Goal: Navigation & Orientation: Find specific page/section

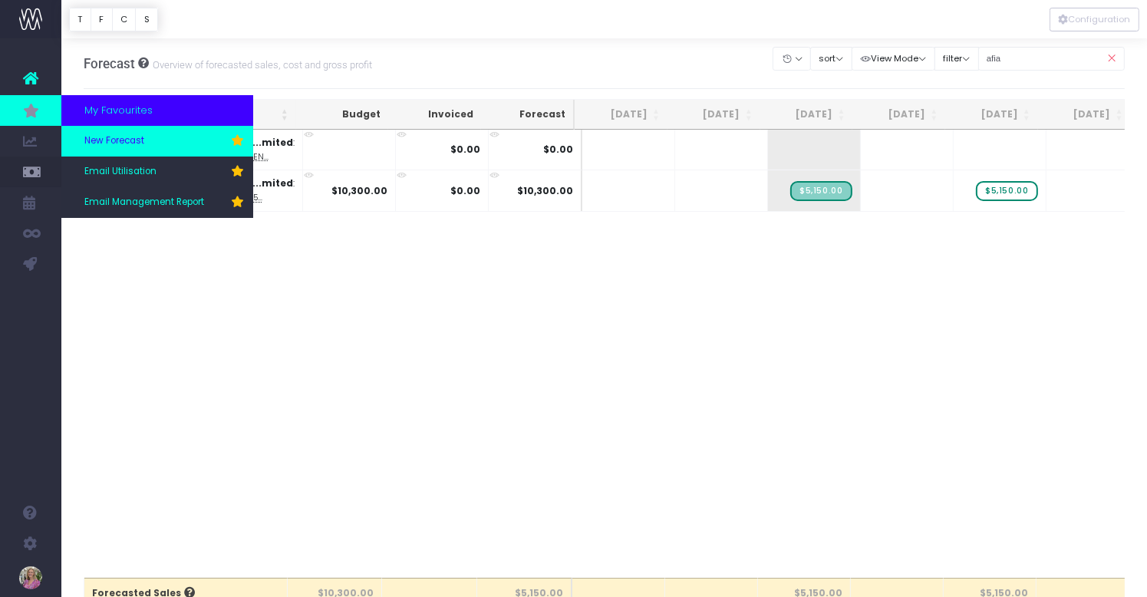
click at [120, 140] on span "New Forecast" at bounding box center [114, 141] width 60 height 14
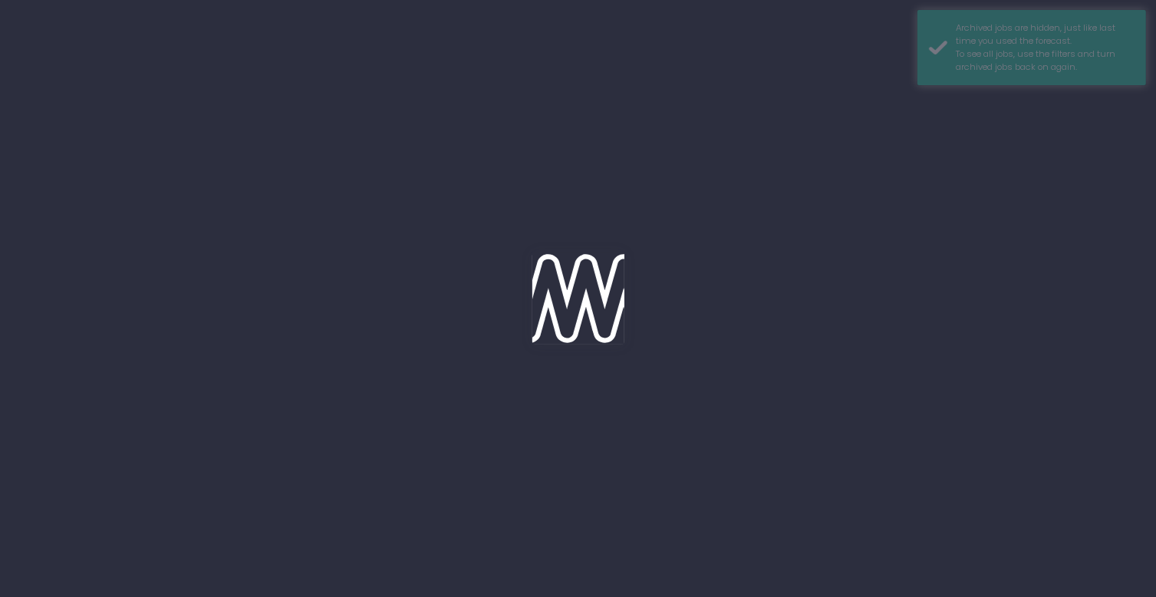
click at [121, 140] on div at bounding box center [578, 298] width 1156 height 597
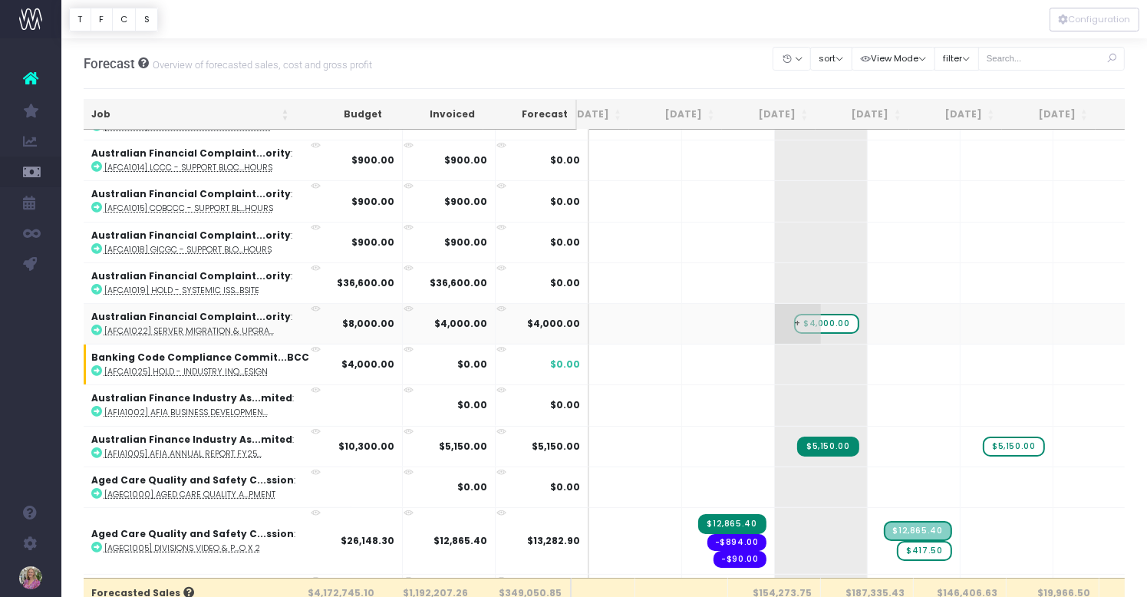
scroll to position [194, 26]
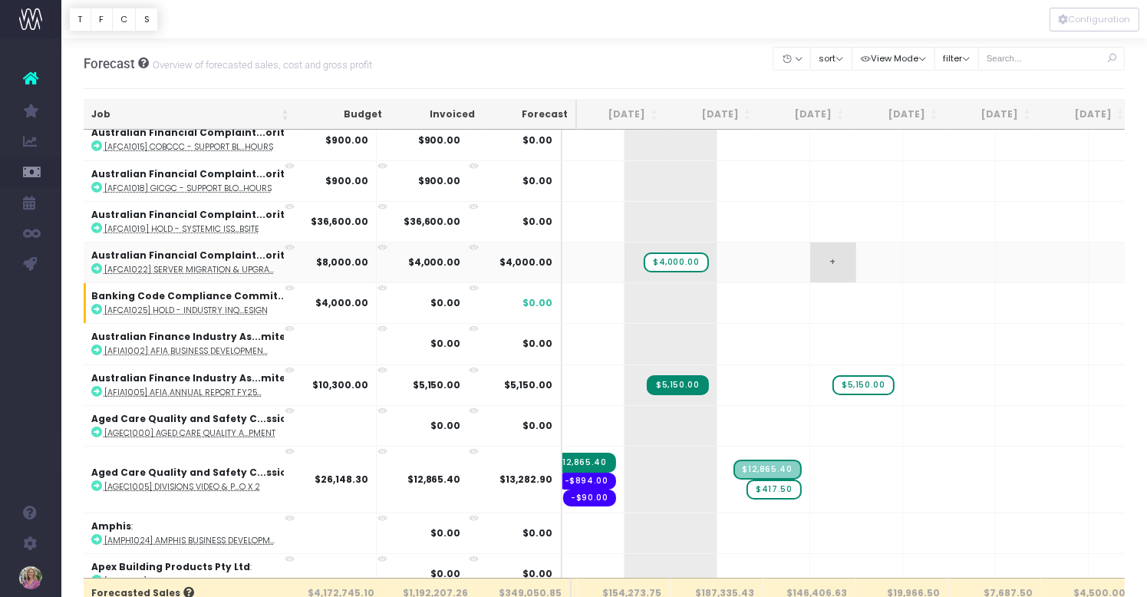
click at [810, 261] on span "+" at bounding box center [833, 262] width 46 height 40
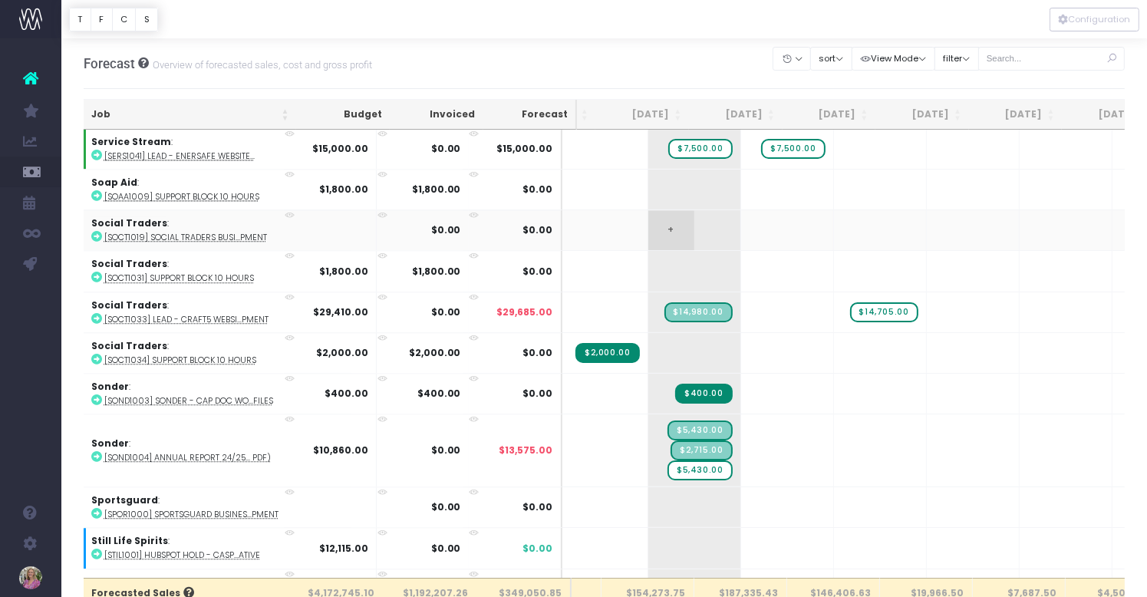
scroll to position [9475, 169]
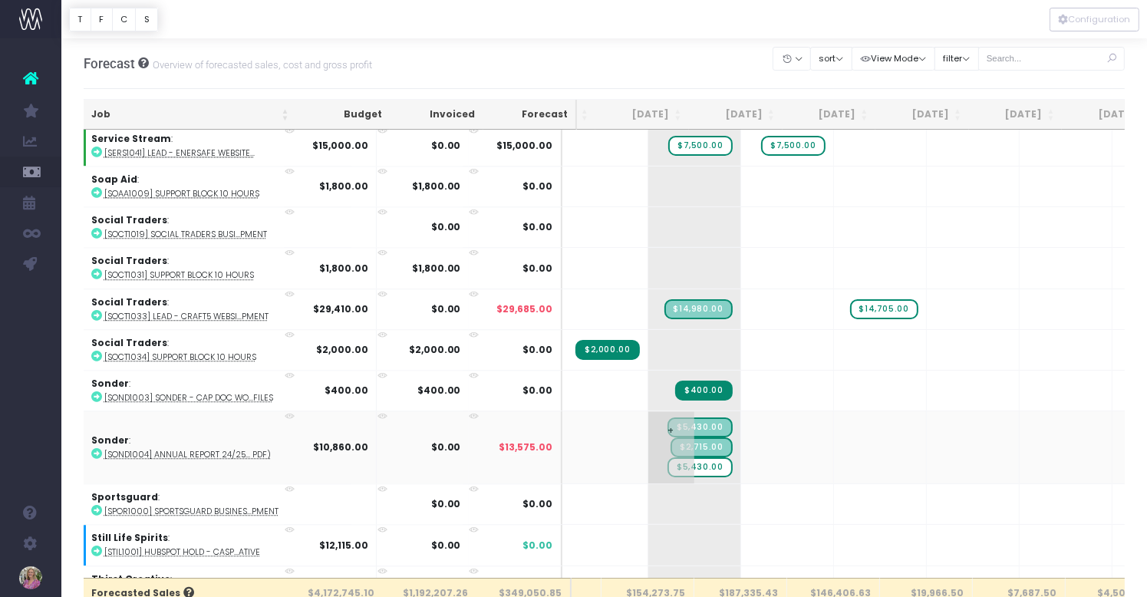
click at [667, 457] on span "$5,430.00" at bounding box center [699, 467] width 64 height 20
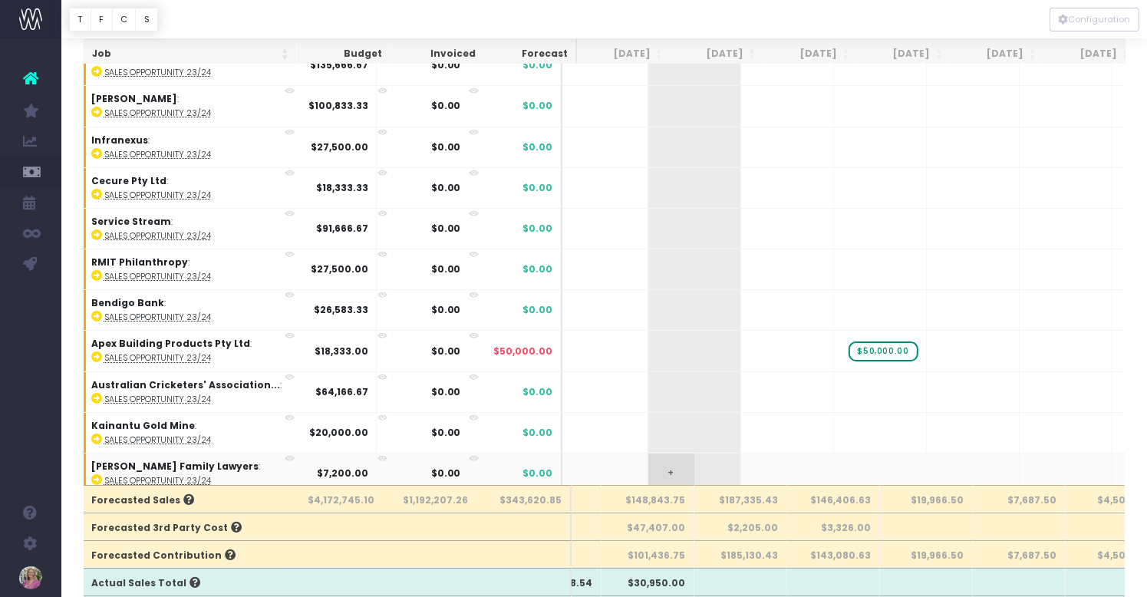
scroll to position [96, 0]
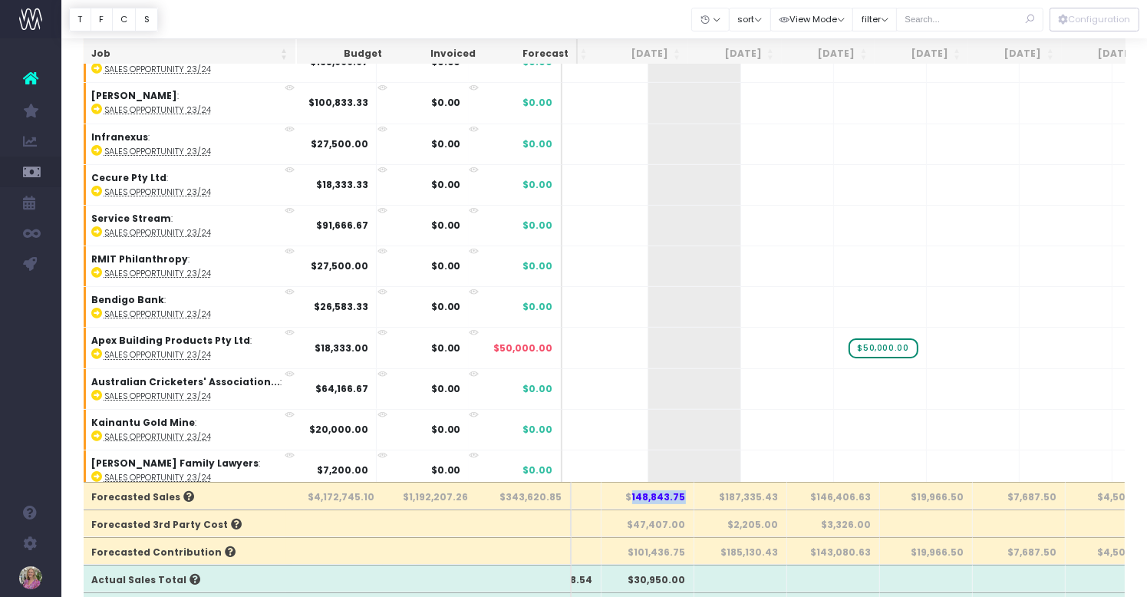
drag, startPoint x: 636, startPoint y: 495, endPoint x: 686, endPoint y: 495, distance: 50.6
click at [687, 495] on th "$148,843.75" at bounding box center [647, 496] width 93 height 28
click at [110, 393] on span "Team Preferences" at bounding box center [110, 389] width 52 height 27
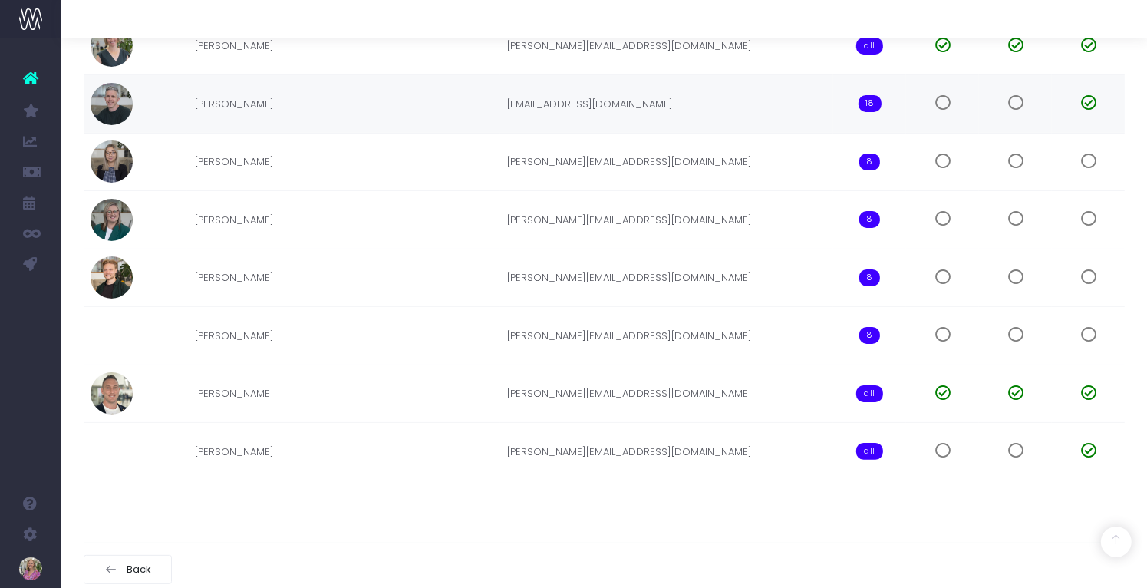
scroll to position [267, 0]
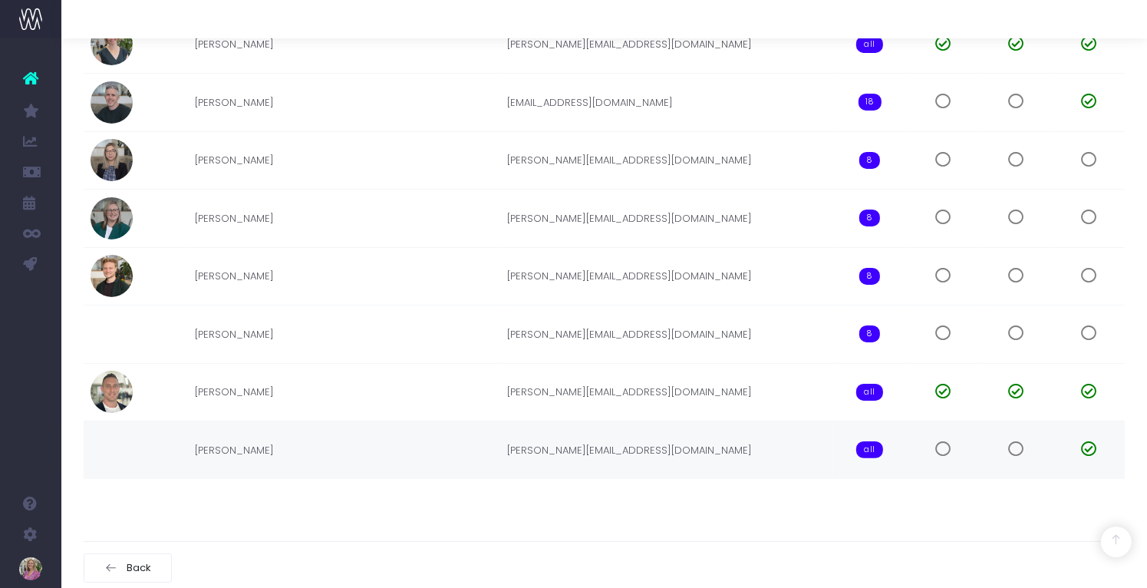
click at [606, 451] on td "jules@thirstcreative.com.au" at bounding box center [667, 450] width 334 height 58
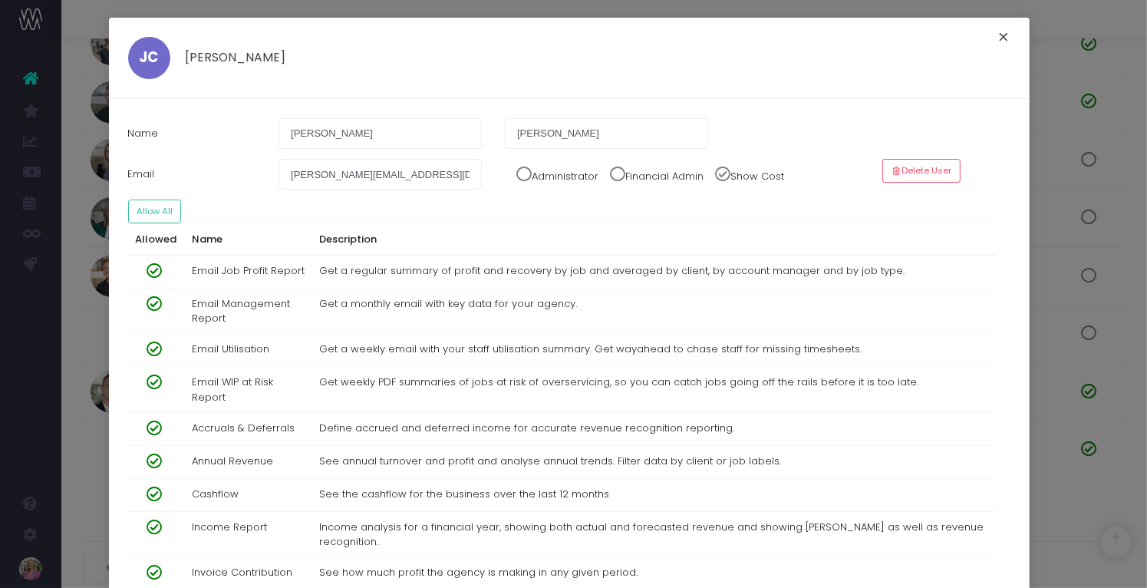
click at [997, 33] on button "×" at bounding box center [1004, 39] width 32 height 25
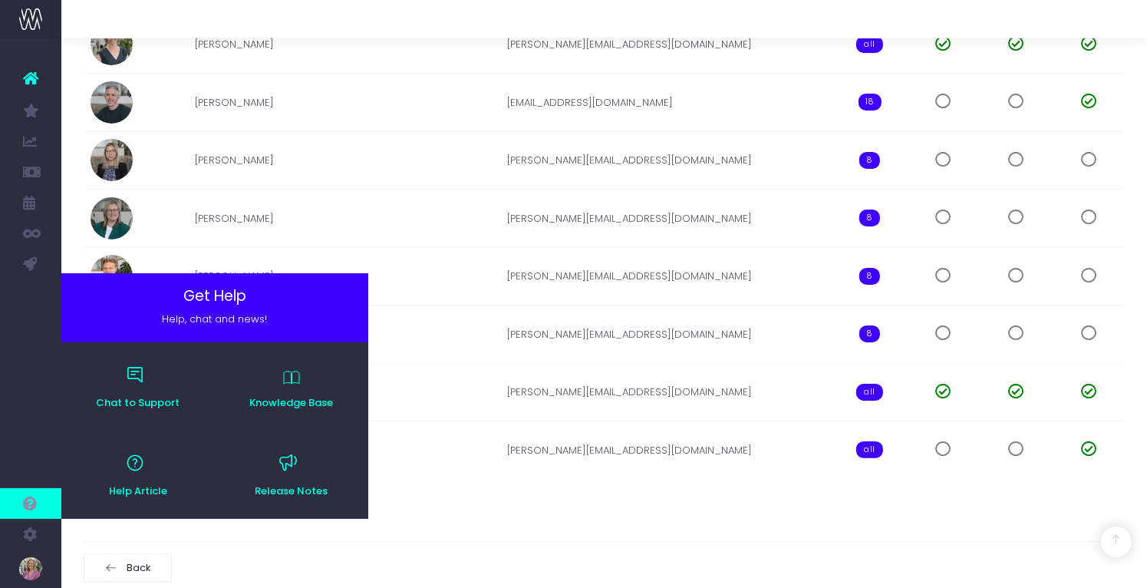
click at [31, 502] on icon at bounding box center [30, 503] width 15 height 17
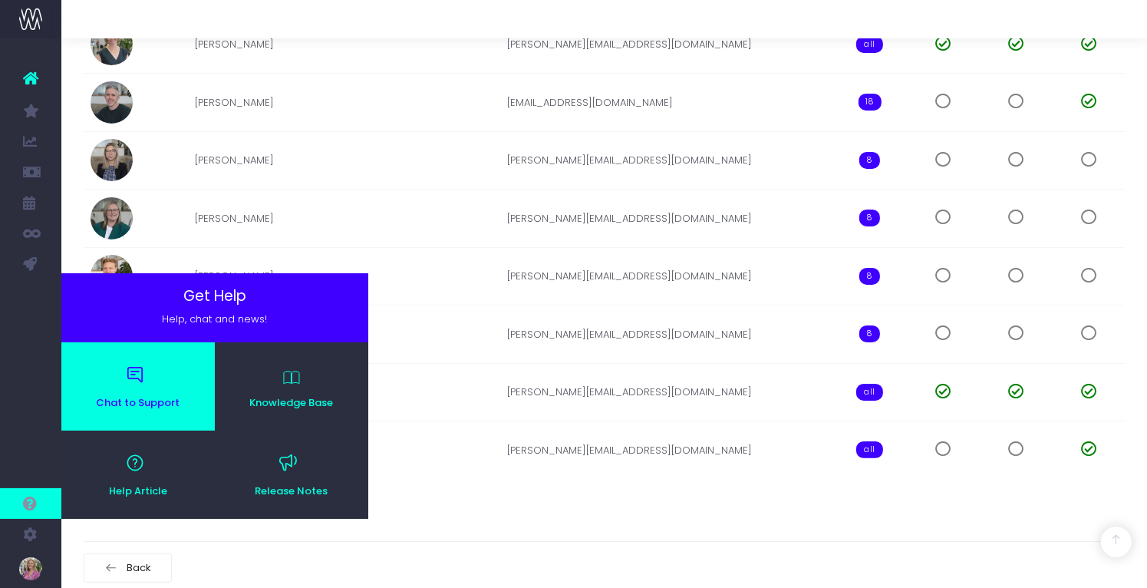
click at [130, 383] on icon at bounding box center [138, 377] width 25 height 25
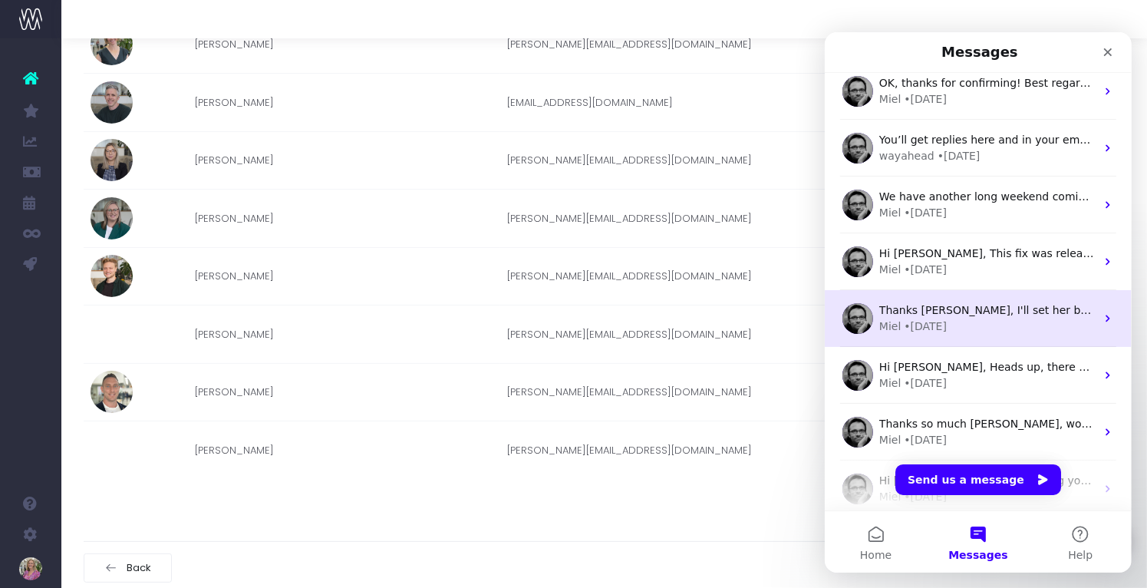
scroll to position [191, 0]
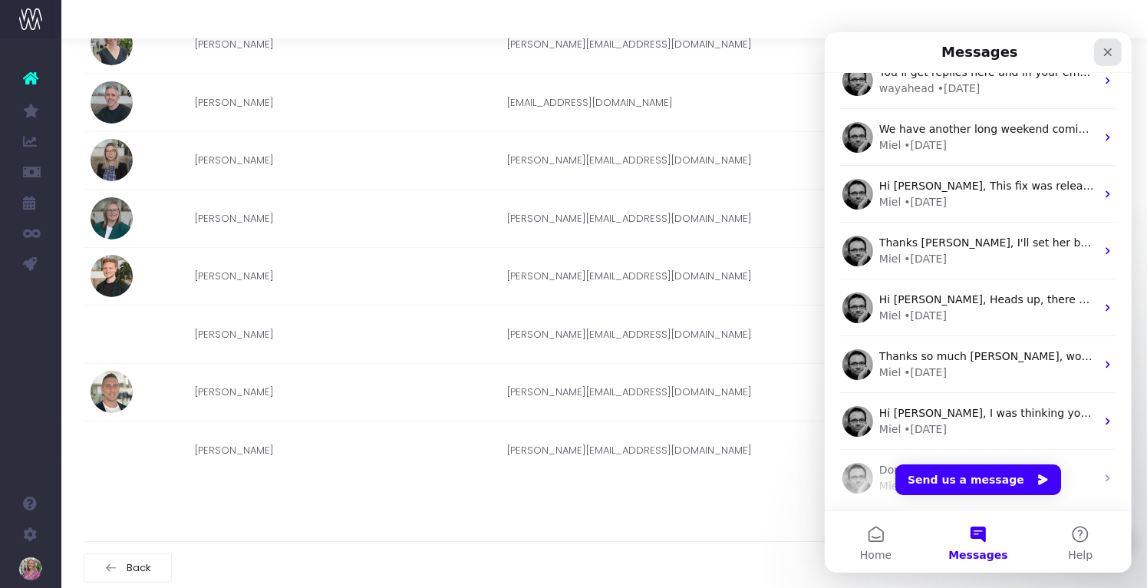
click at [1107, 49] on icon "Close" at bounding box center [1107, 52] width 12 height 12
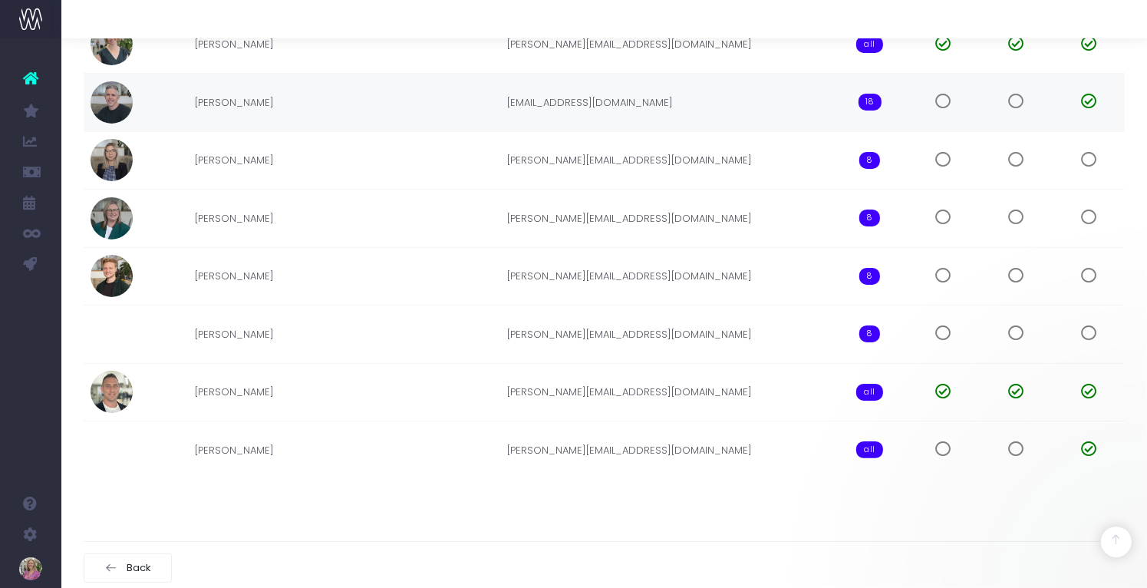
scroll to position [0, 0]
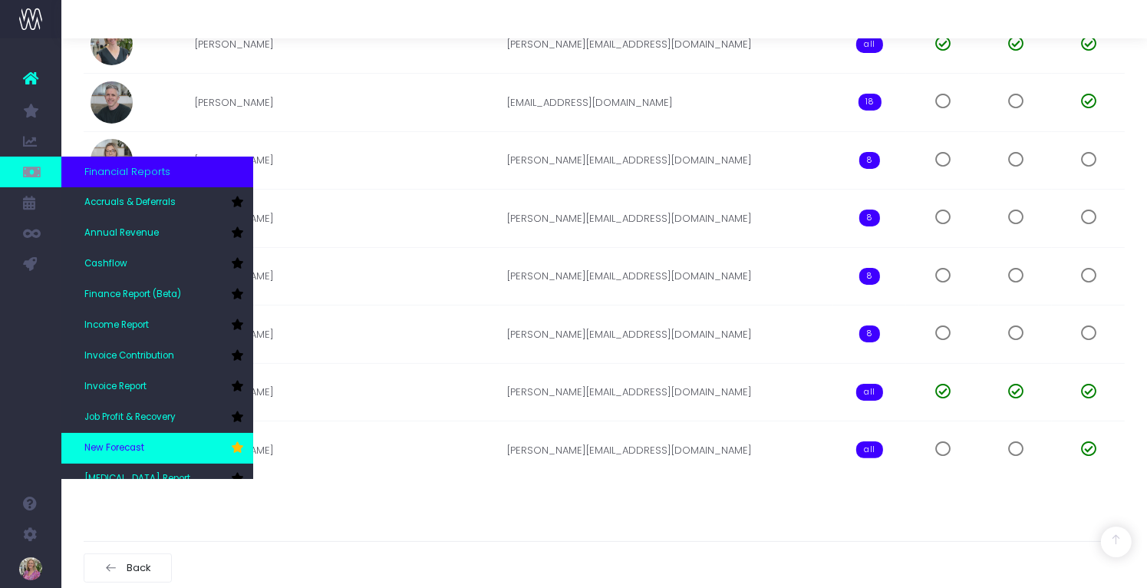
click at [148, 446] on link "New Forecast" at bounding box center [157, 448] width 192 height 31
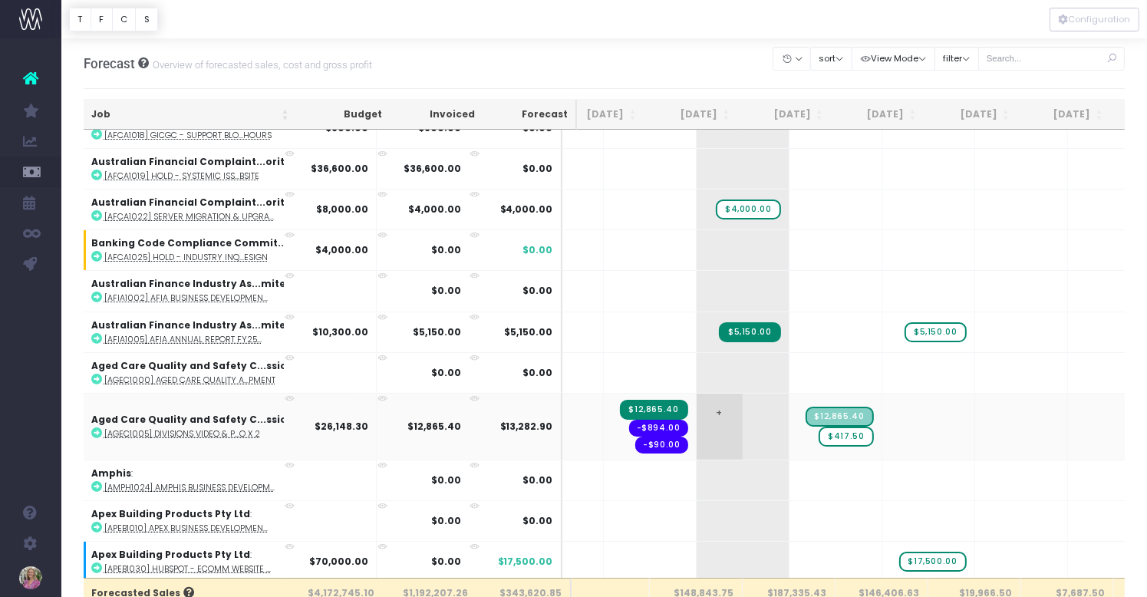
scroll to position [308, 163]
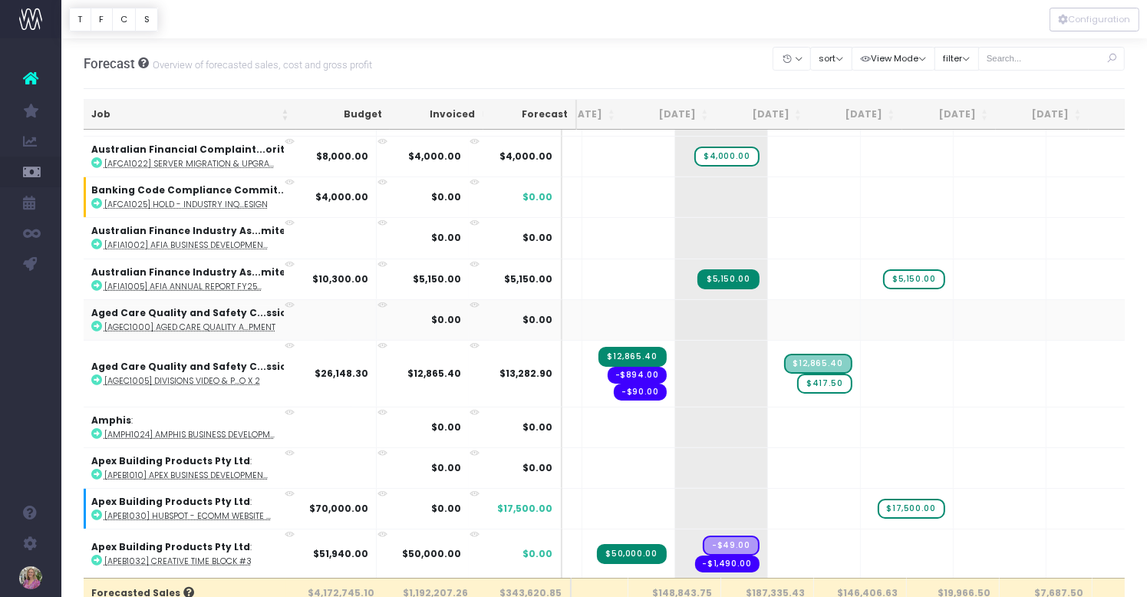
click at [115, 326] on span "Email Utilisation" at bounding box center [106, 324] width 44 height 27
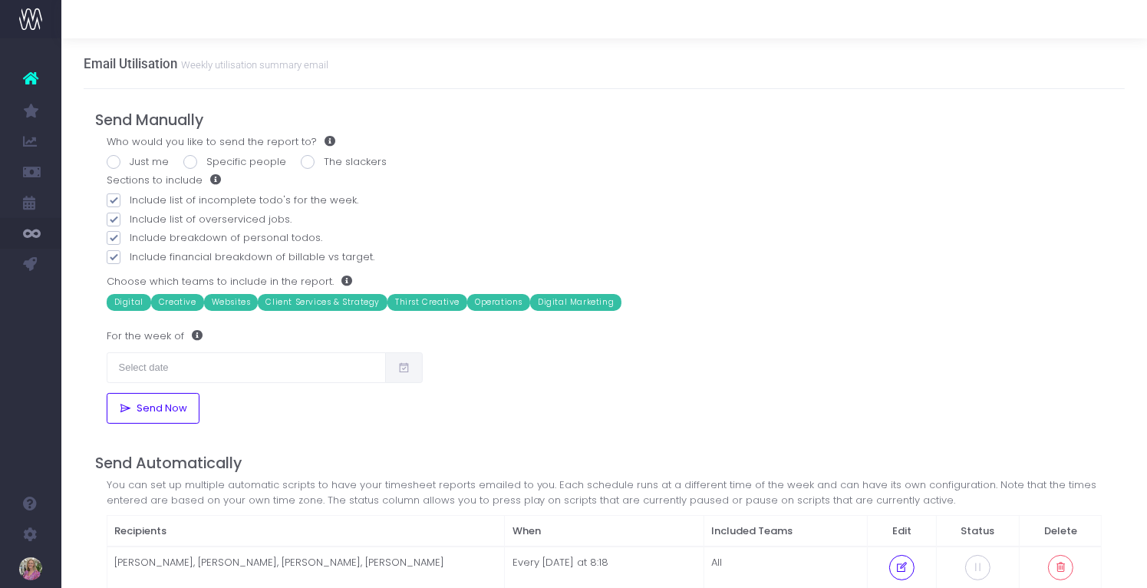
scroll to position [2, 0]
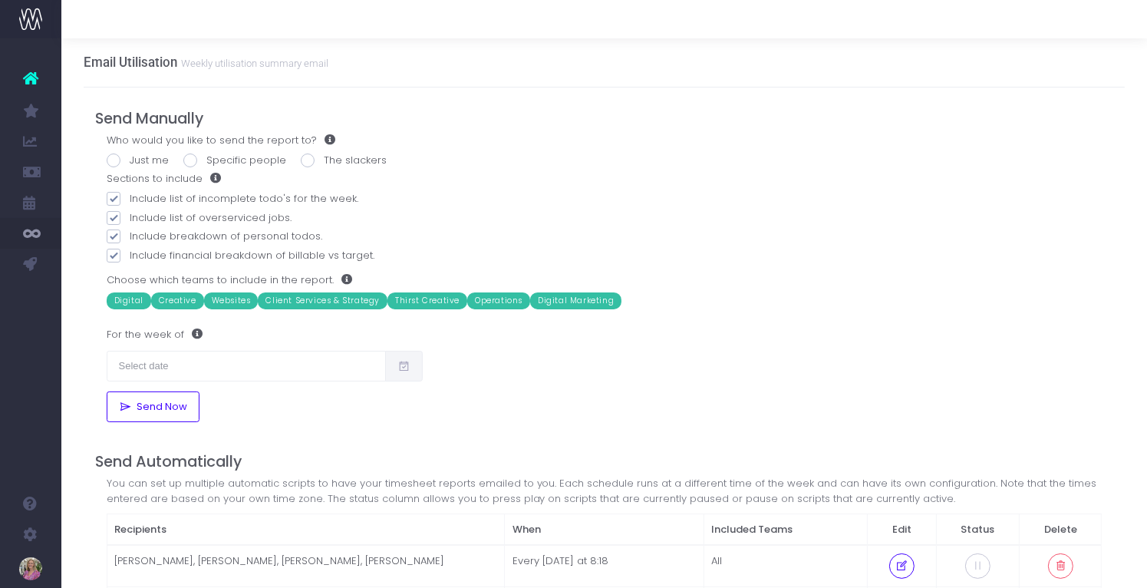
click at [120, 158] on span at bounding box center [114, 160] width 14 height 14
click at [140, 158] on input "Just me" at bounding box center [135, 158] width 10 height 10
radio input "true"
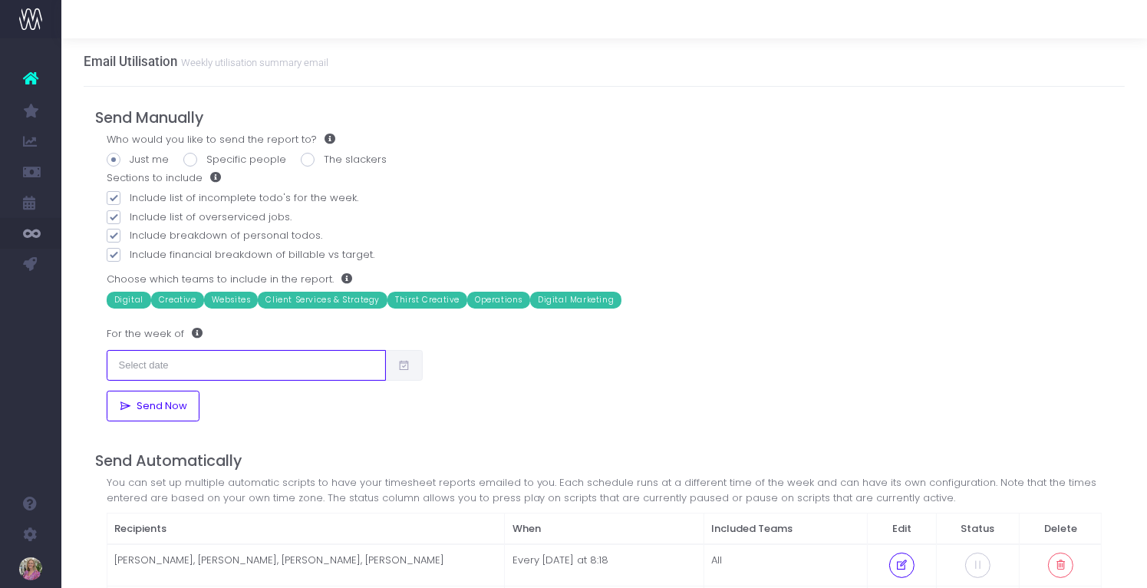
click at [241, 364] on input "text" at bounding box center [247, 365] width 280 height 31
click at [127, 292] on span "Email Management Report" at bounding box center [115, 295] width 62 height 41
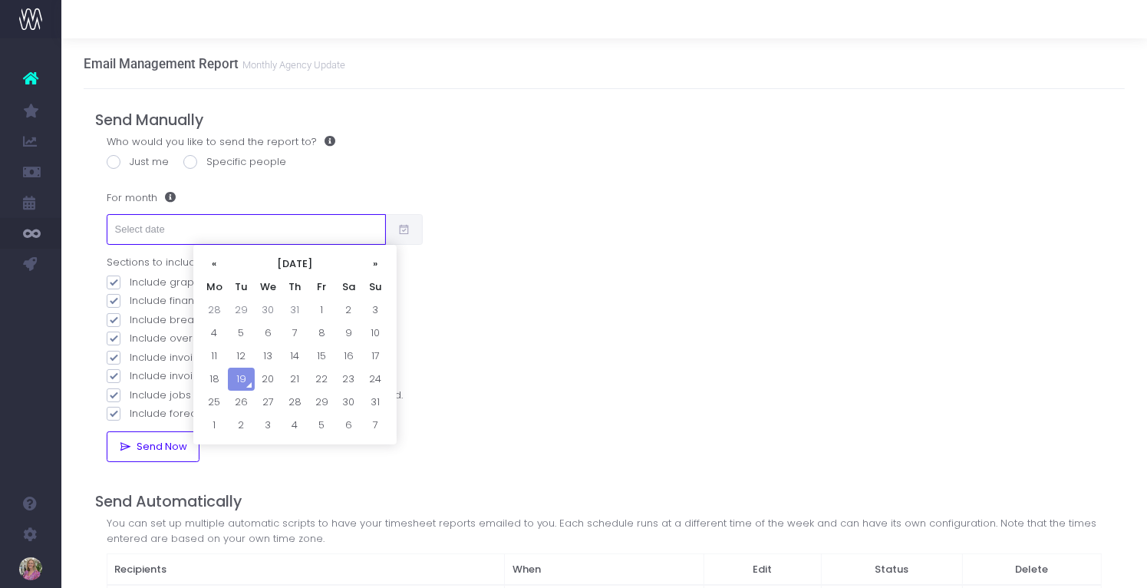
click at [248, 230] on input "text" at bounding box center [247, 229] width 280 height 31
click at [143, 308] on div "Email Management Report Monthly Agency Update Send Manually Who would you like …" at bounding box center [603, 455] width 1085 height 835
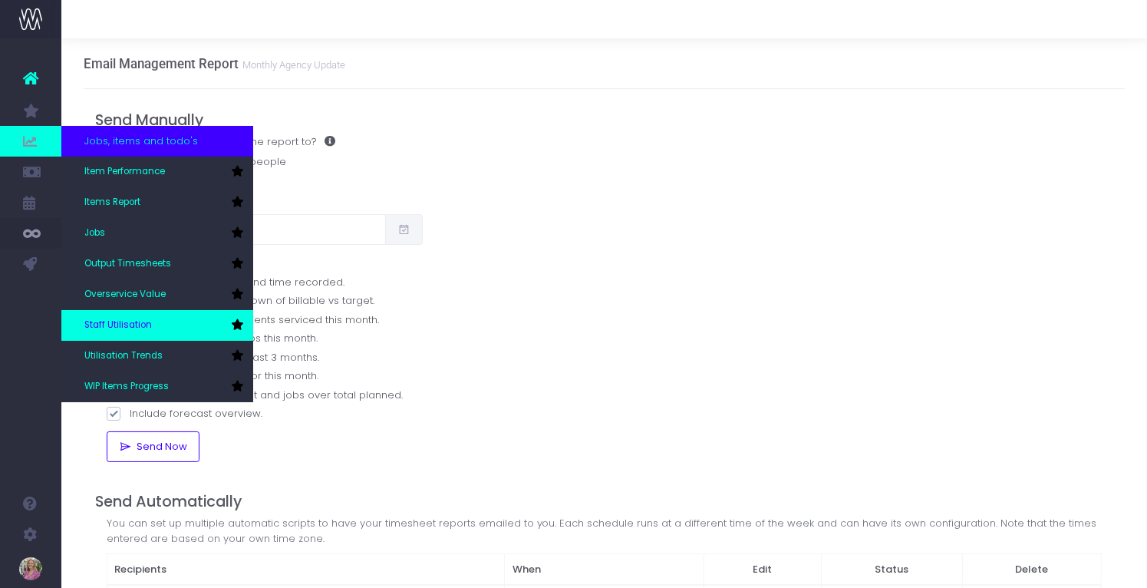
click at [131, 321] on span "Staff Utilisation" at bounding box center [117, 325] width 67 height 14
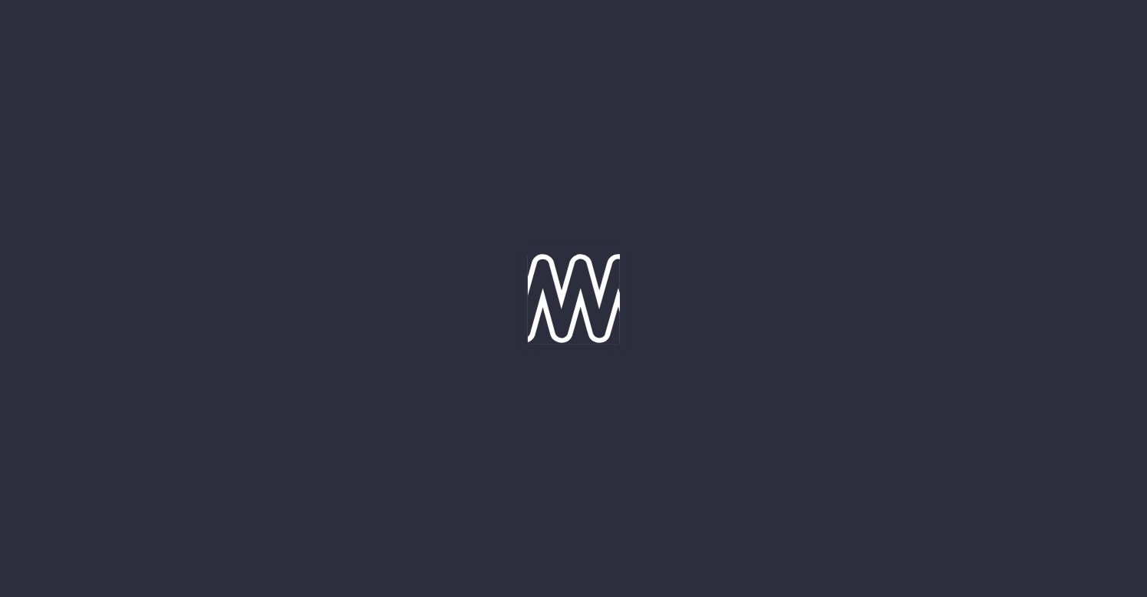
type input "[DATE]"
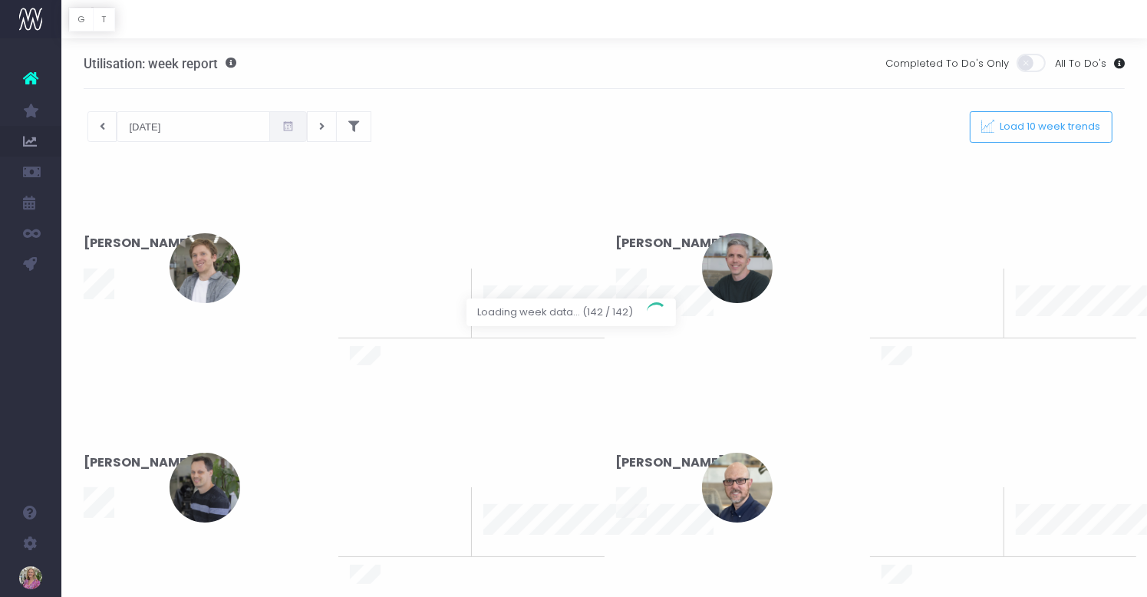
click at [125, 419] on span "Job Profit & Recovery" at bounding box center [104, 417] width 41 height 41
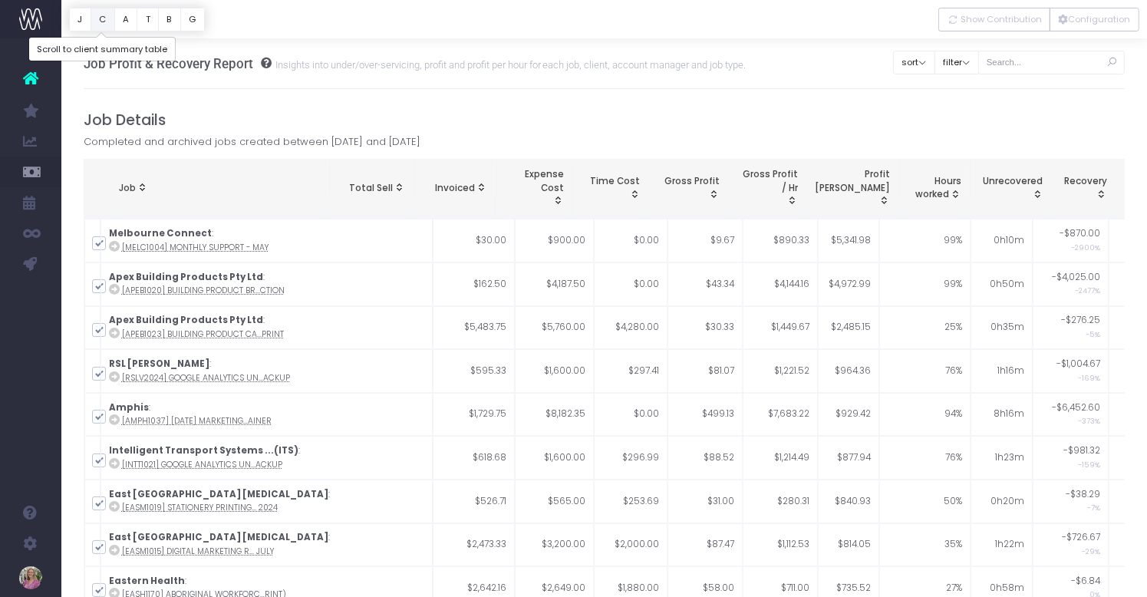
click at [100, 19] on button "C" at bounding box center [103, 20] width 25 height 24
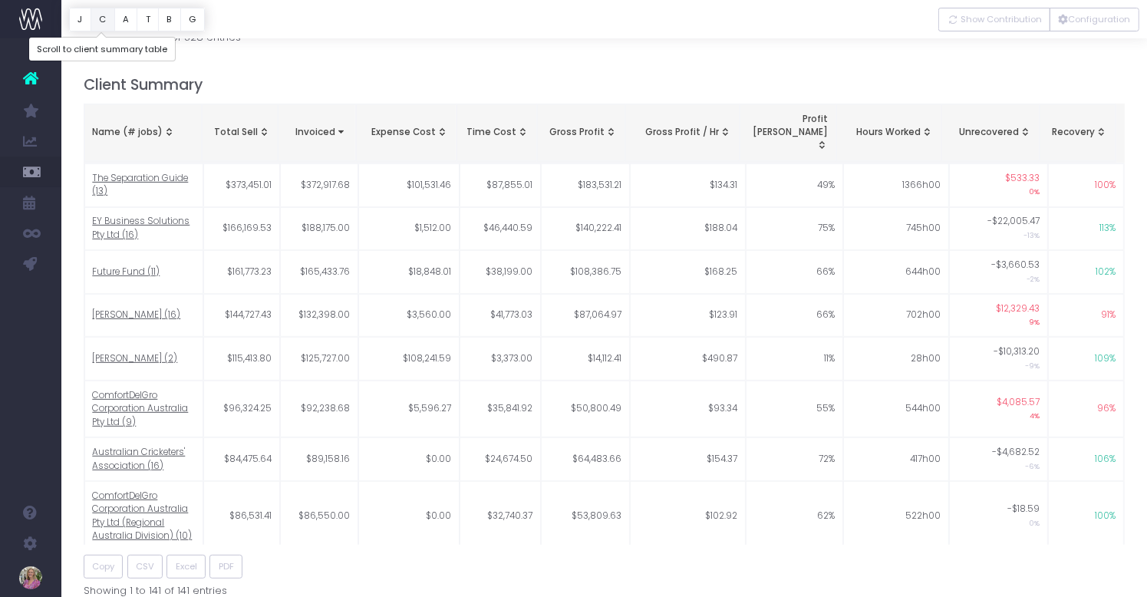
scroll to position [644, 0]
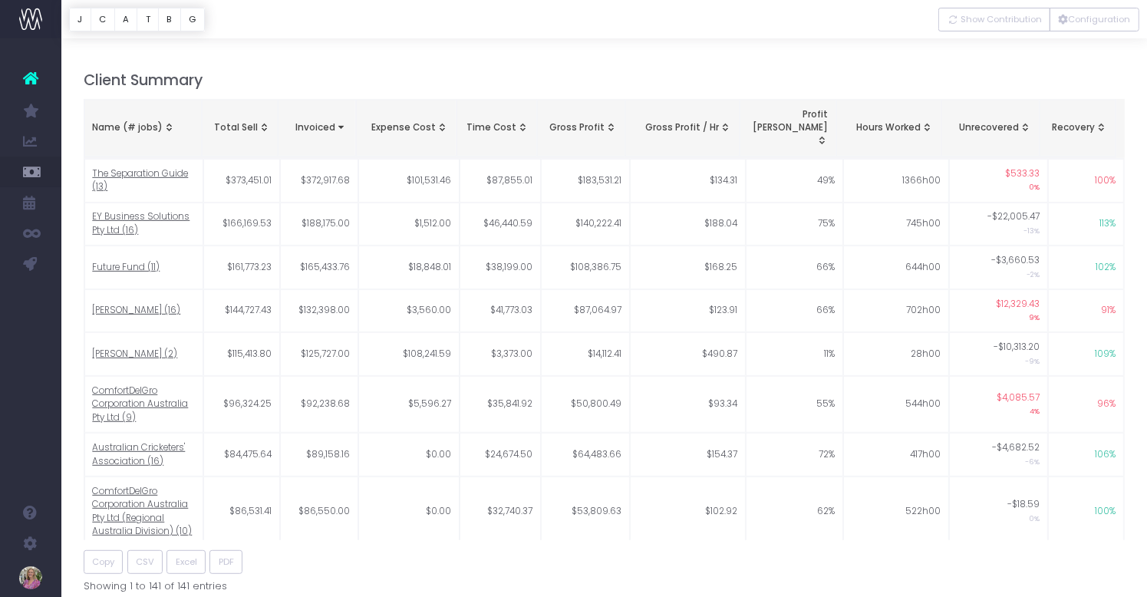
click at [1101, 121] on span "Recovery: activate to sort column ascending" at bounding box center [1101, 127] width 12 height 12
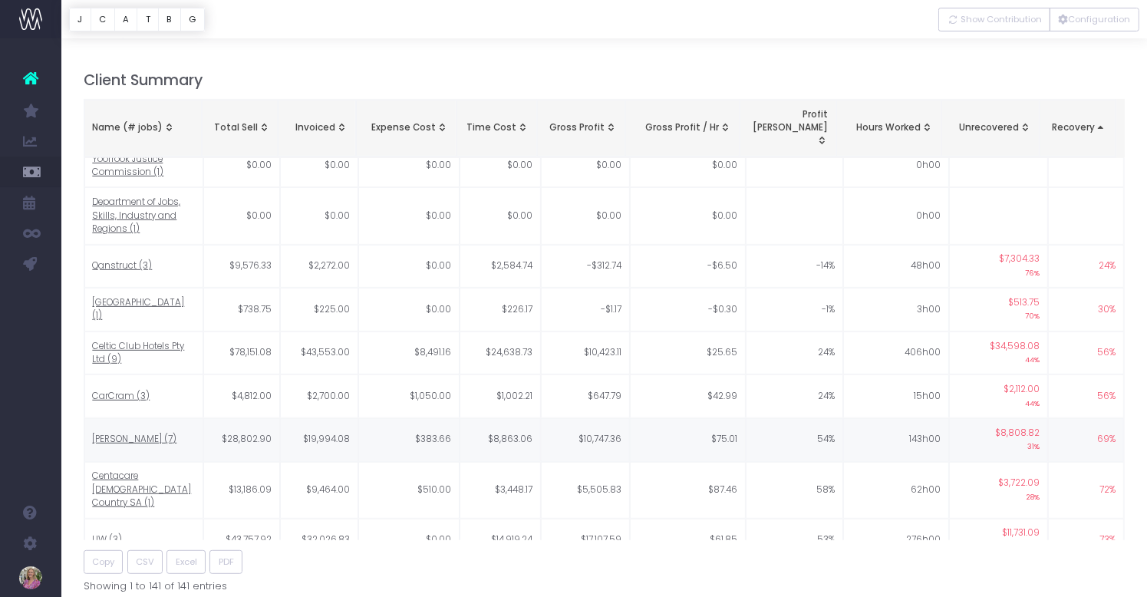
scroll to position [1569, 0]
click at [123, 21] on button "A" at bounding box center [126, 20] width 24 height 24
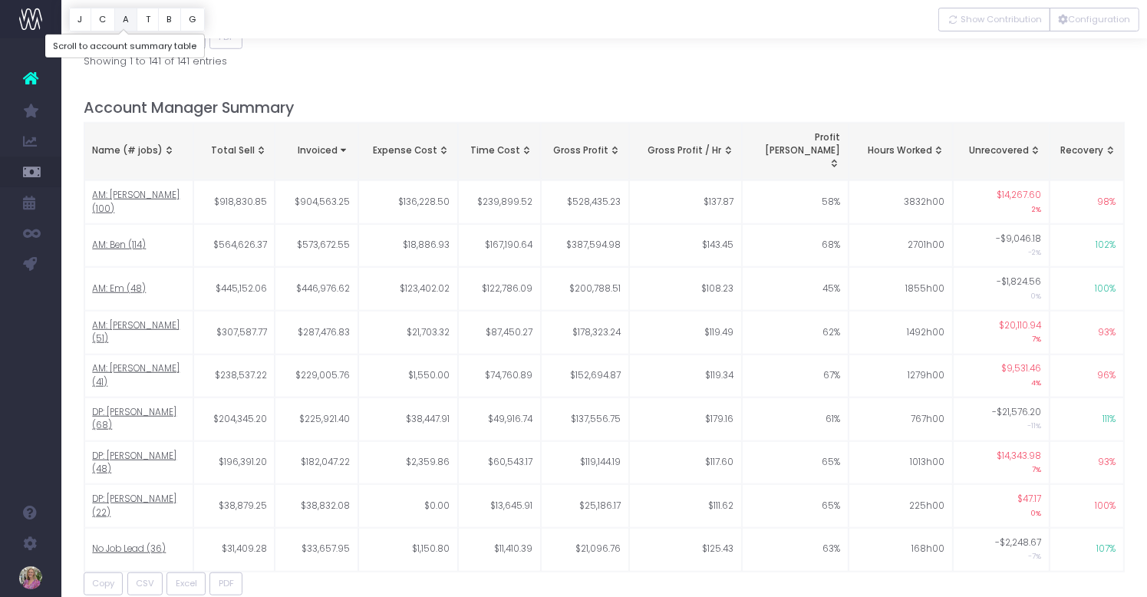
scroll to position [1169, 0]
click at [147, 17] on button "T" at bounding box center [148, 20] width 22 height 24
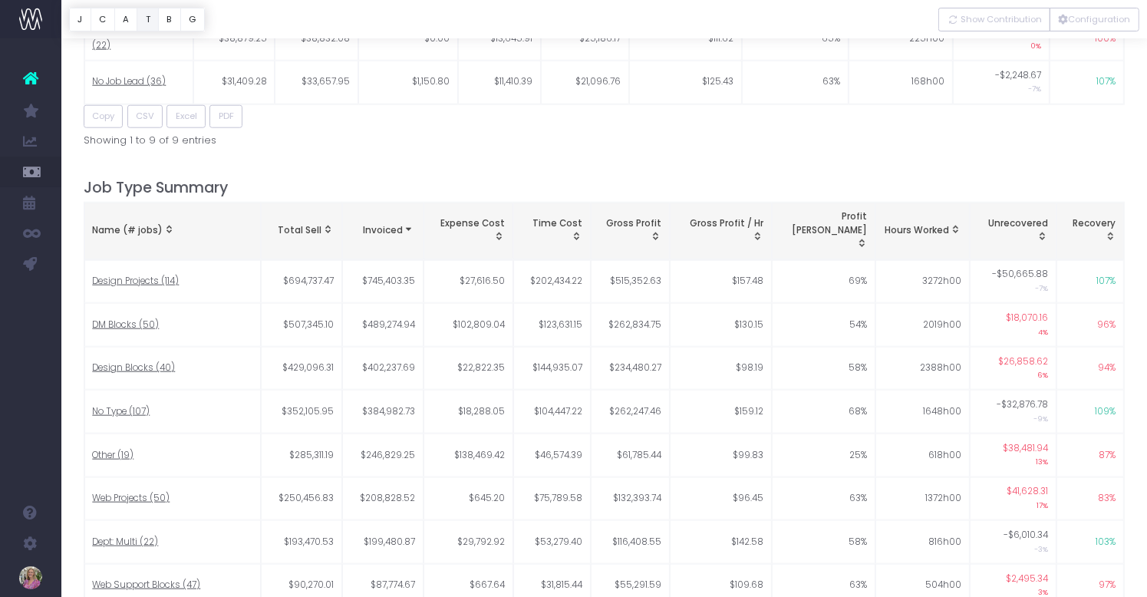
scroll to position [1684, 0]
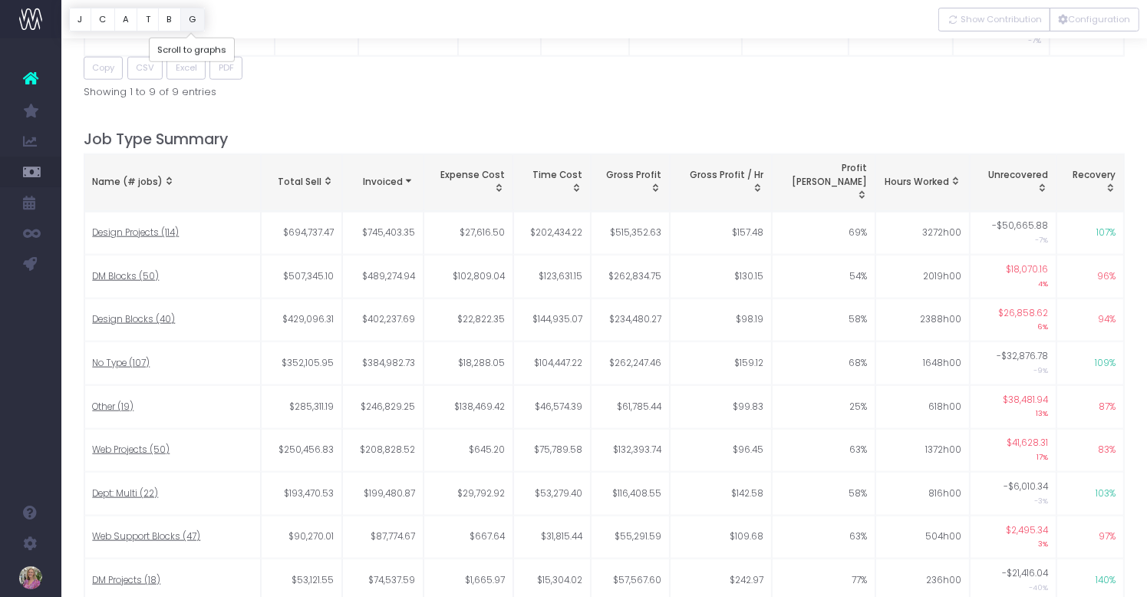
click at [189, 17] on button "G" at bounding box center [192, 20] width 25 height 24
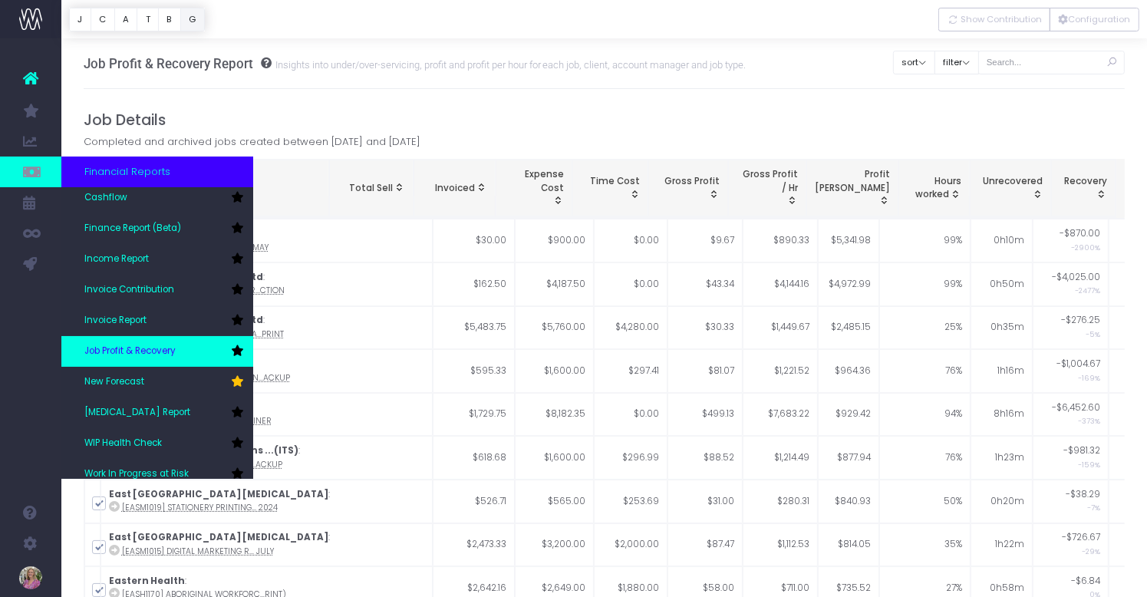
scroll to position [77, 0]
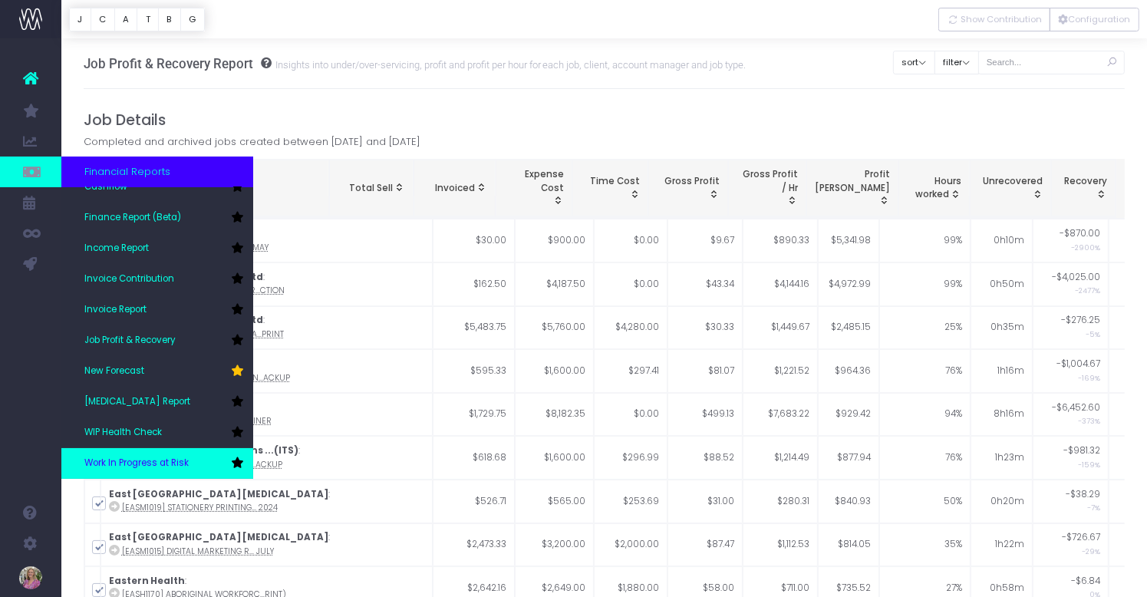
click at [136, 461] on span "Work In Progress at Risk" at bounding box center [136, 463] width 104 height 14
